Goal: Transaction & Acquisition: Subscribe to service/newsletter

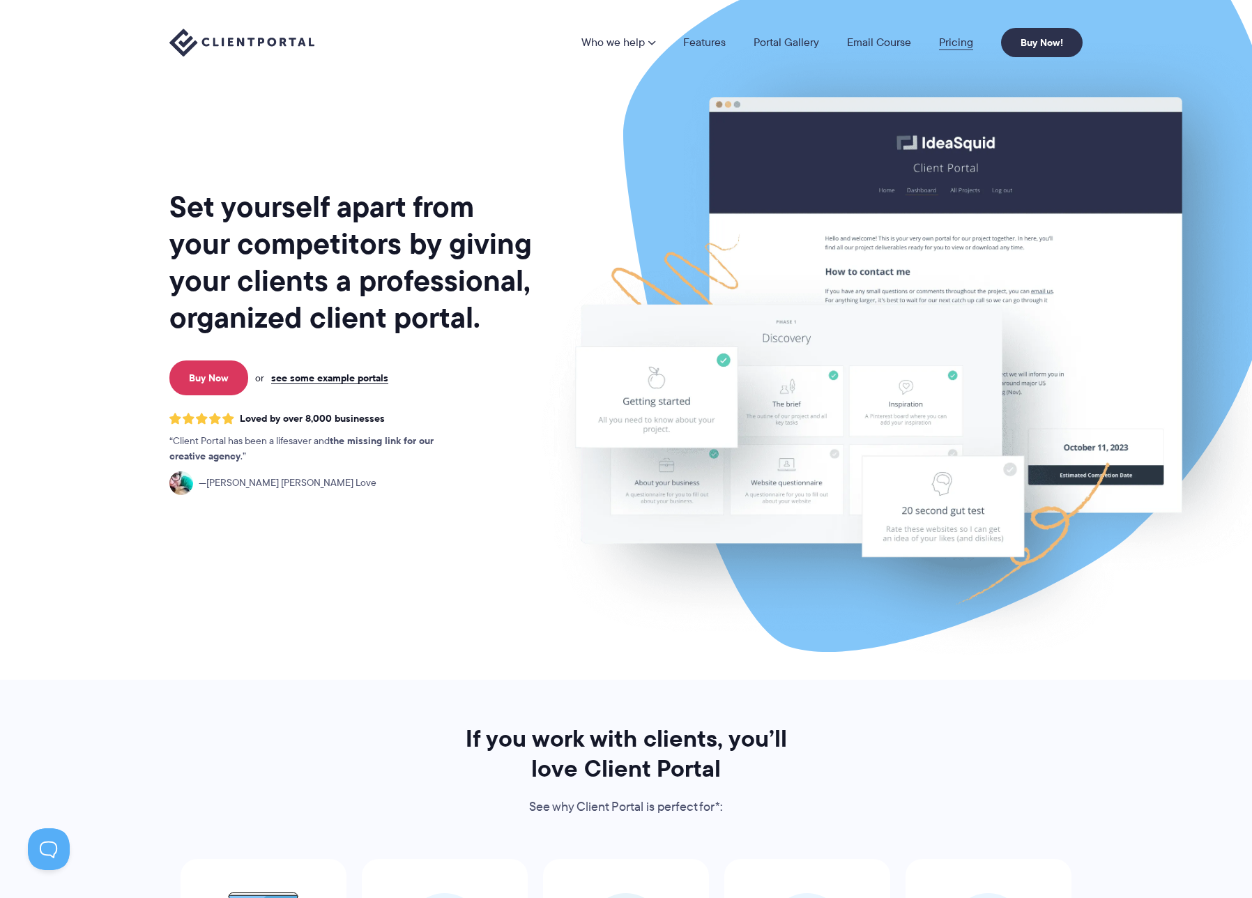
click at [952, 40] on link "Pricing" at bounding box center [956, 42] width 34 height 11
